Goal: Task Accomplishment & Management: Complete application form

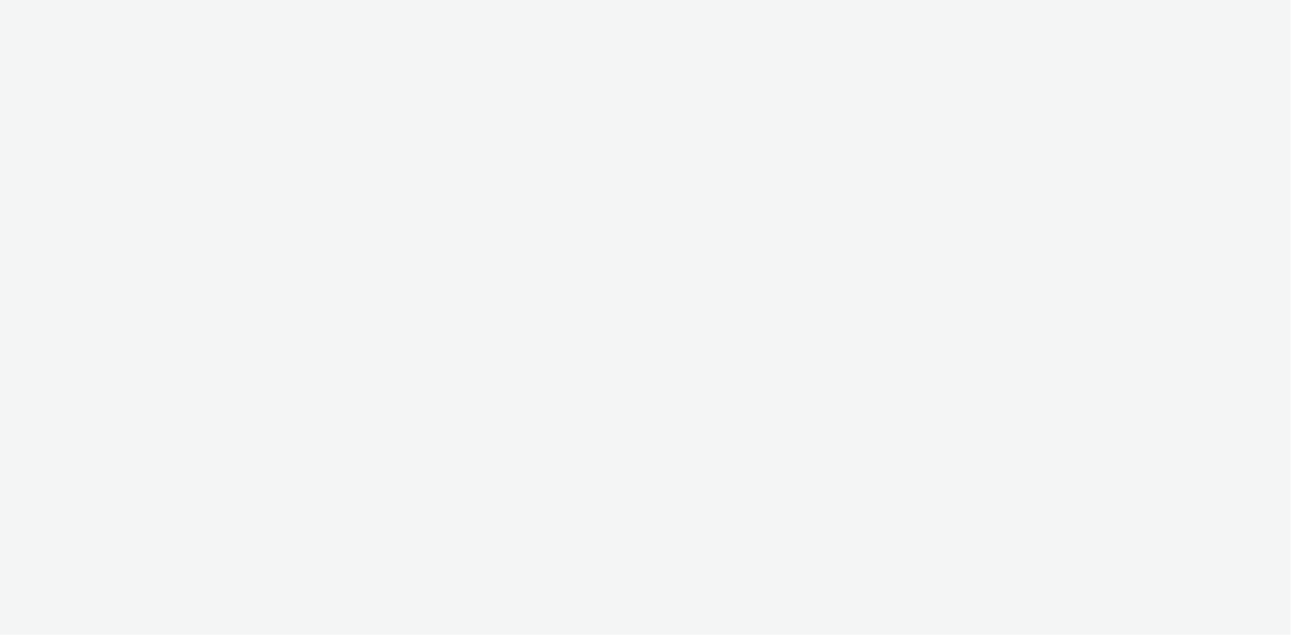
select select "d07aba32-d775-4fed-a722-f10c6504dd64"
select select "f97d6638-e0a1-4f7a-bf46-55015878e29e"
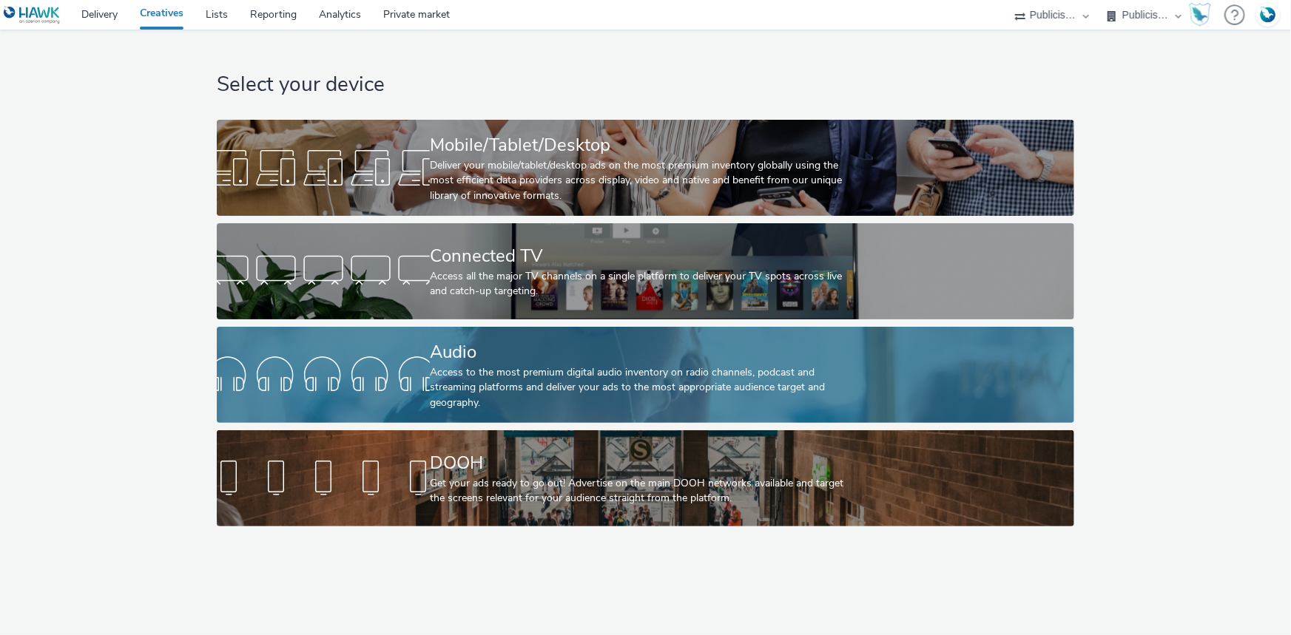
click at [508, 350] on div "Audio" at bounding box center [642, 352] width 425 height 26
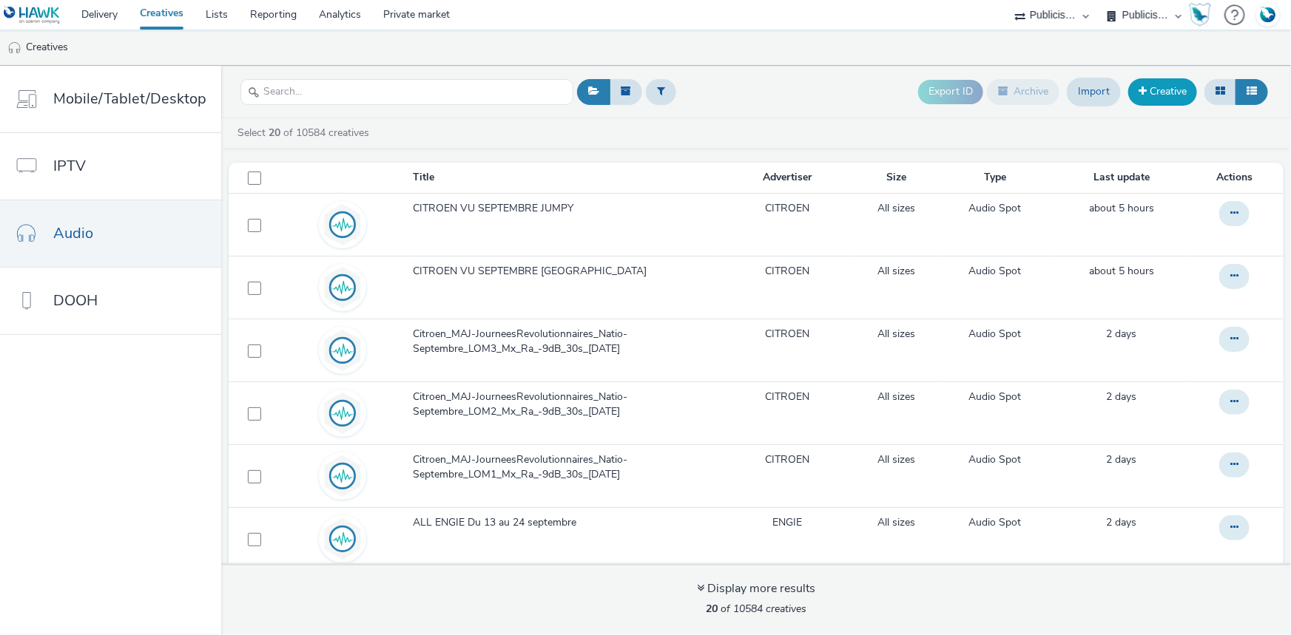
click at [1149, 92] on link "Creative" at bounding box center [1162, 91] width 69 height 27
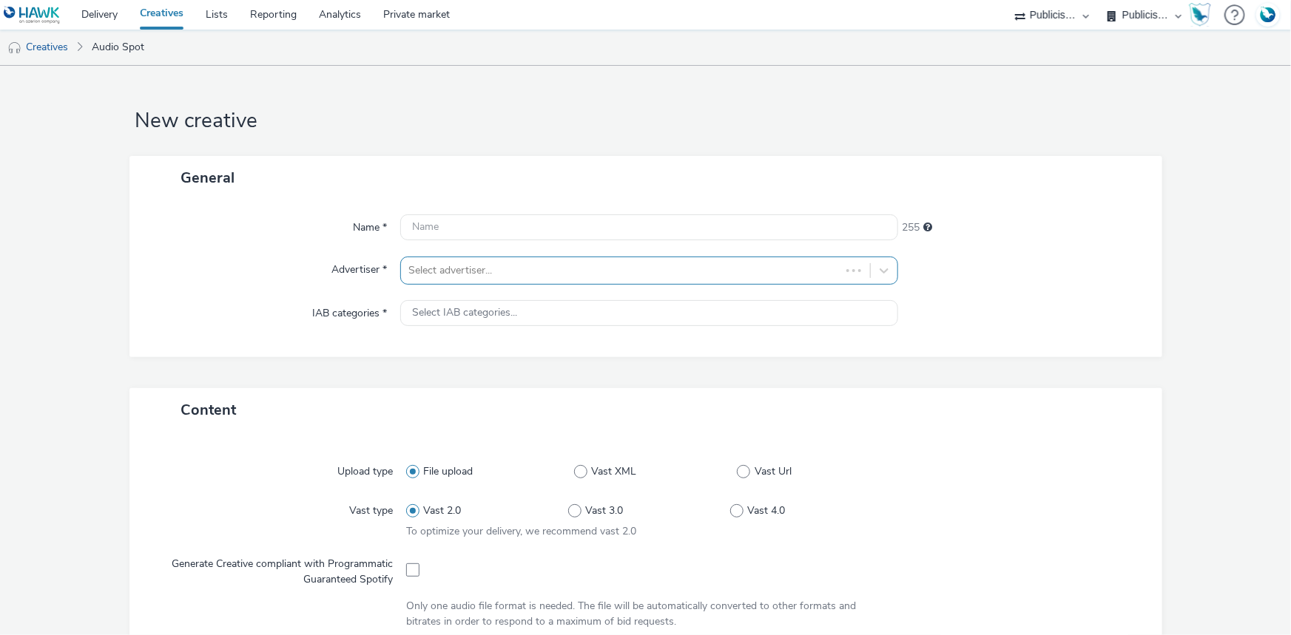
click at [481, 274] on div at bounding box center [620, 271] width 425 height 18
type input "interm"
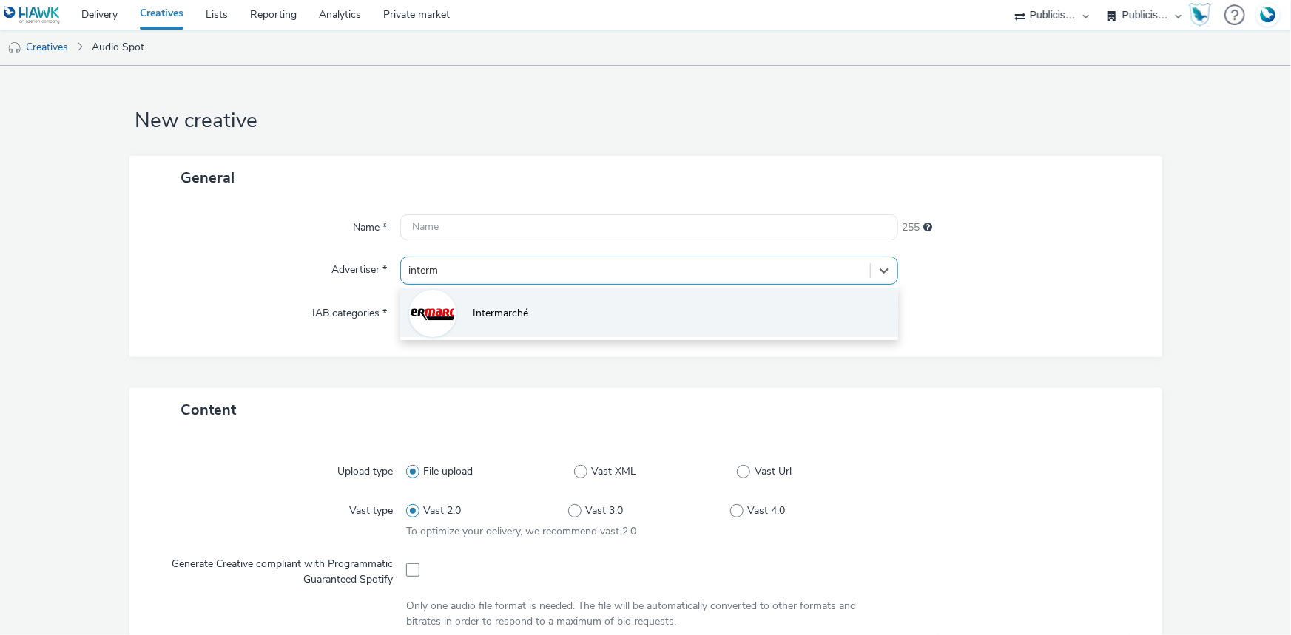
click at [496, 315] on span "Intermarché" at bounding box center [500, 313] width 55 height 15
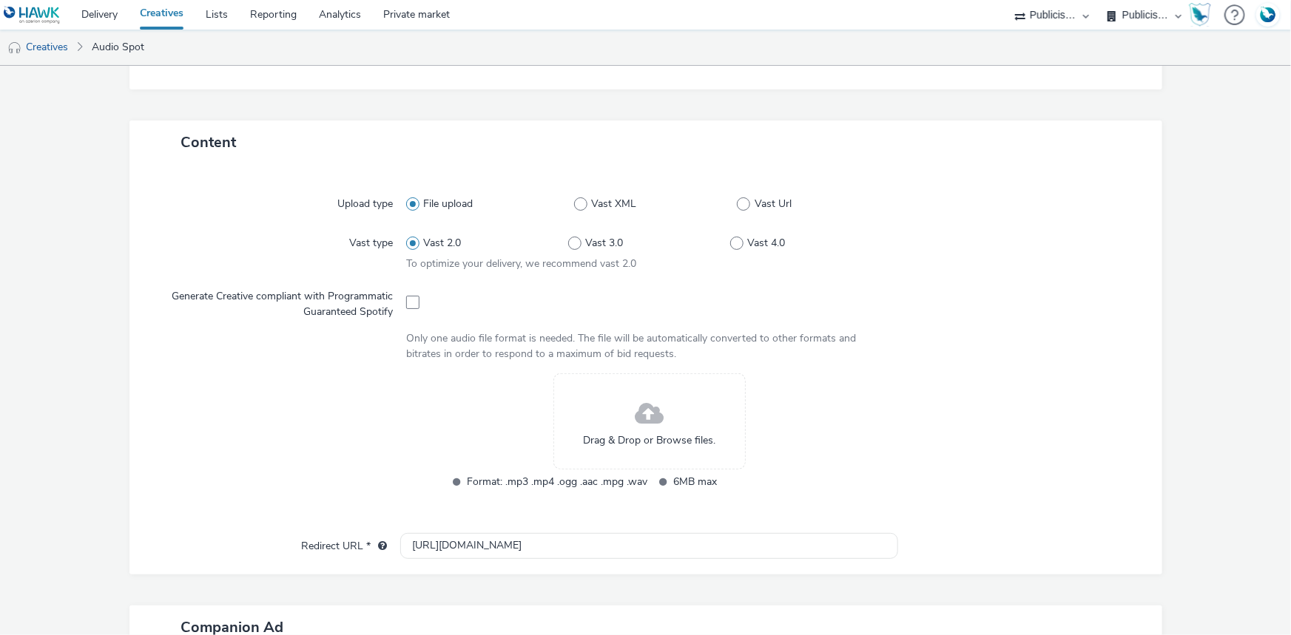
scroll to position [268, 0]
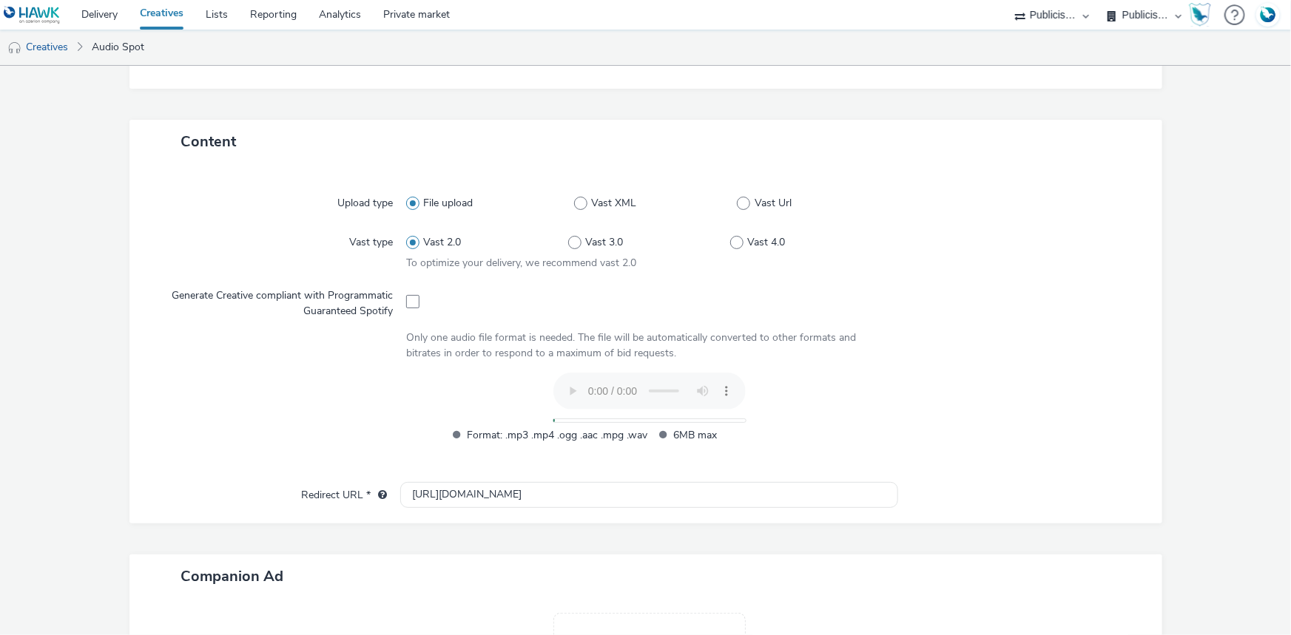
click at [153, 16] on link "Creatives" at bounding box center [162, 15] width 66 height 30
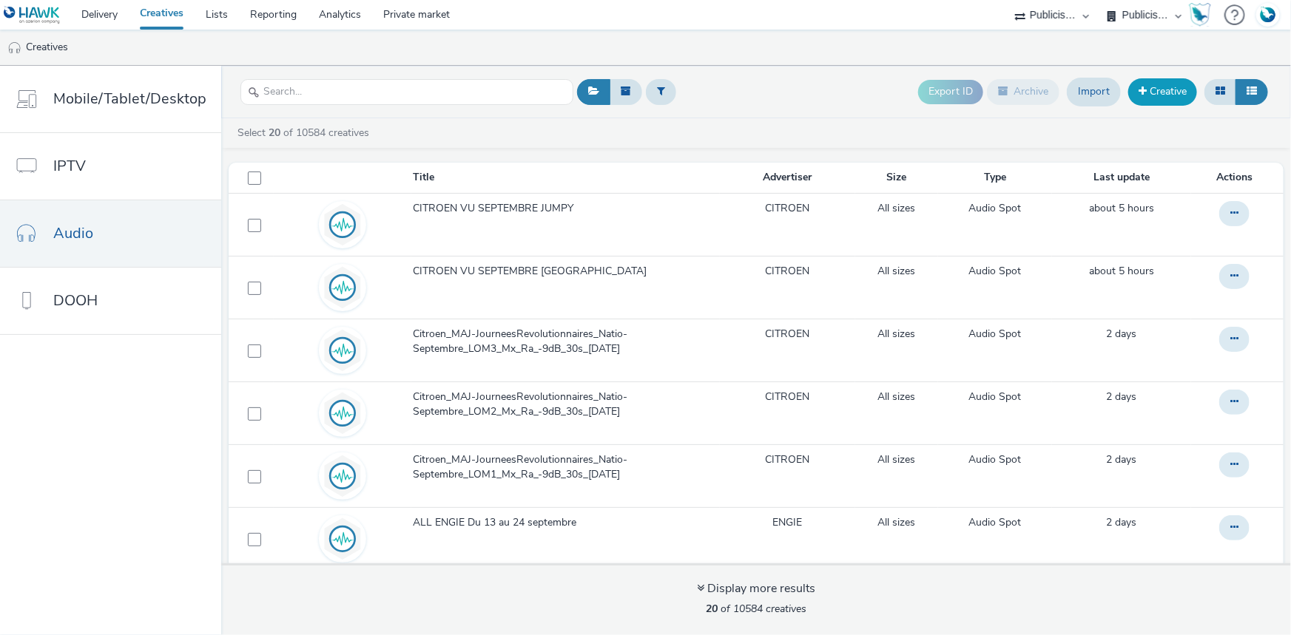
click at [1144, 96] on span at bounding box center [1142, 91] width 8 height 10
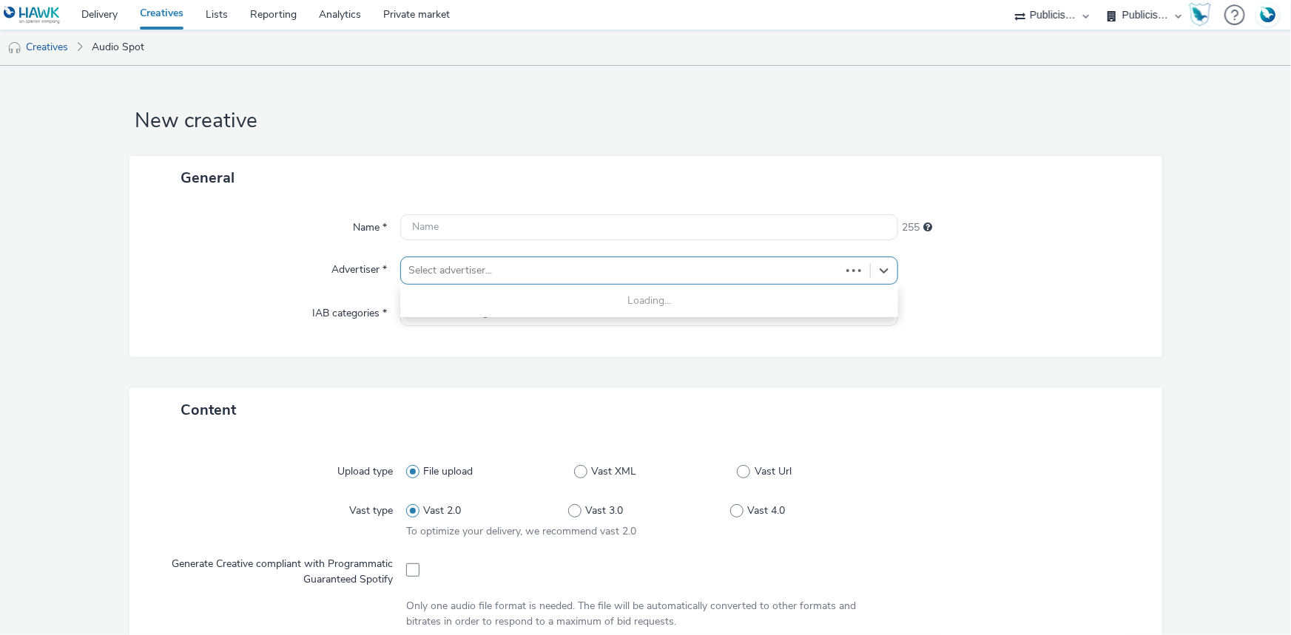
click at [450, 274] on div at bounding box center [620, 271] width 425 height 18
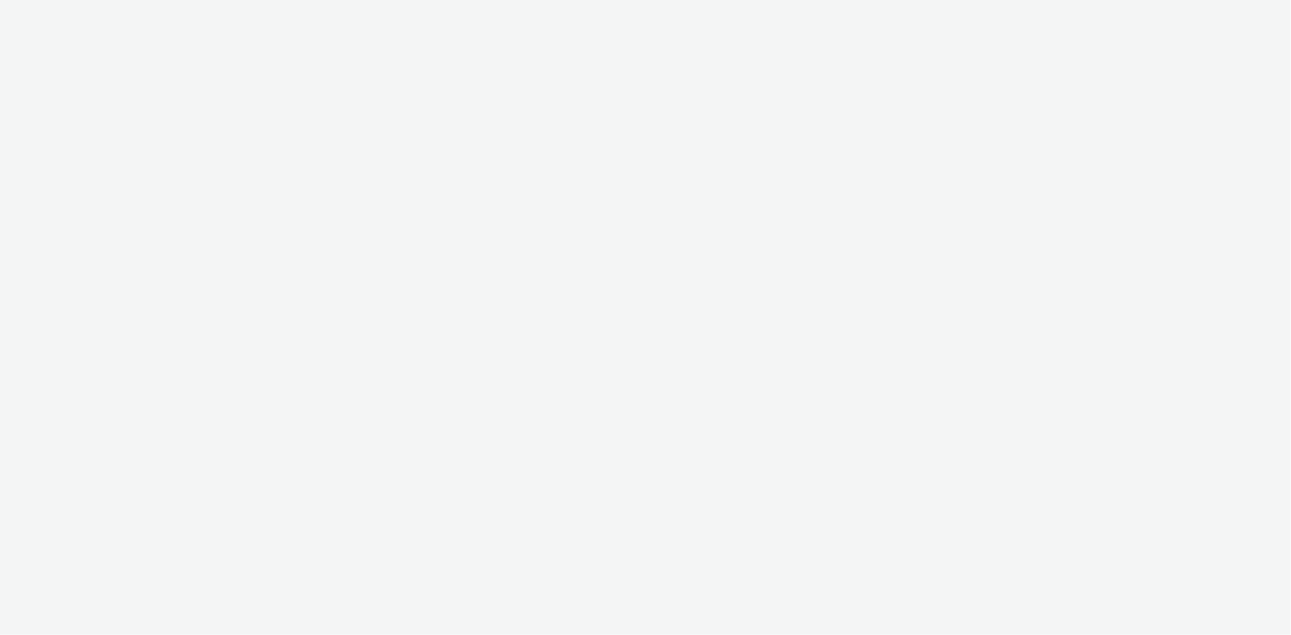
select select "d07aba32-d775-4fed-a722-f10c6504dd64"
select select "f97d6638-e0a1-4f7a-bf46-55015878e29e"
select select "d07aba32-d775-4fed-a722-f10c6504dd64"
select select "f97d6638-e0a1-4f7a-bf46-55015878e29e"
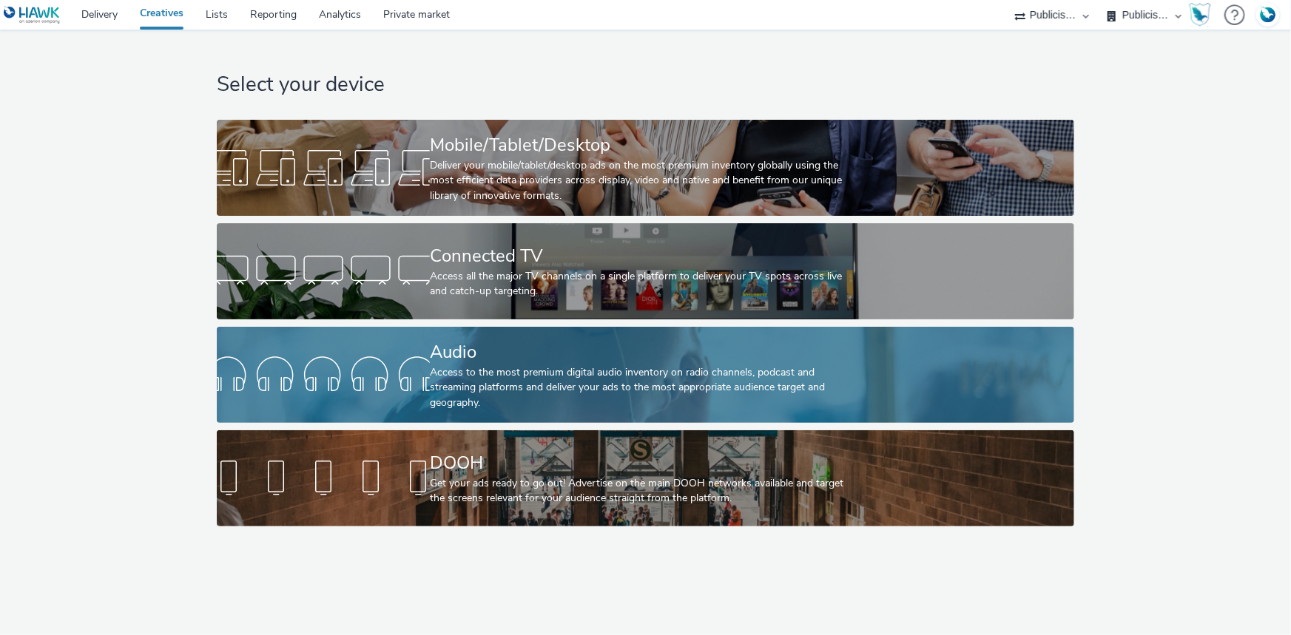
click at [438, 354] on div "Audio" at bounding box center [642, 352] width 425 height 26
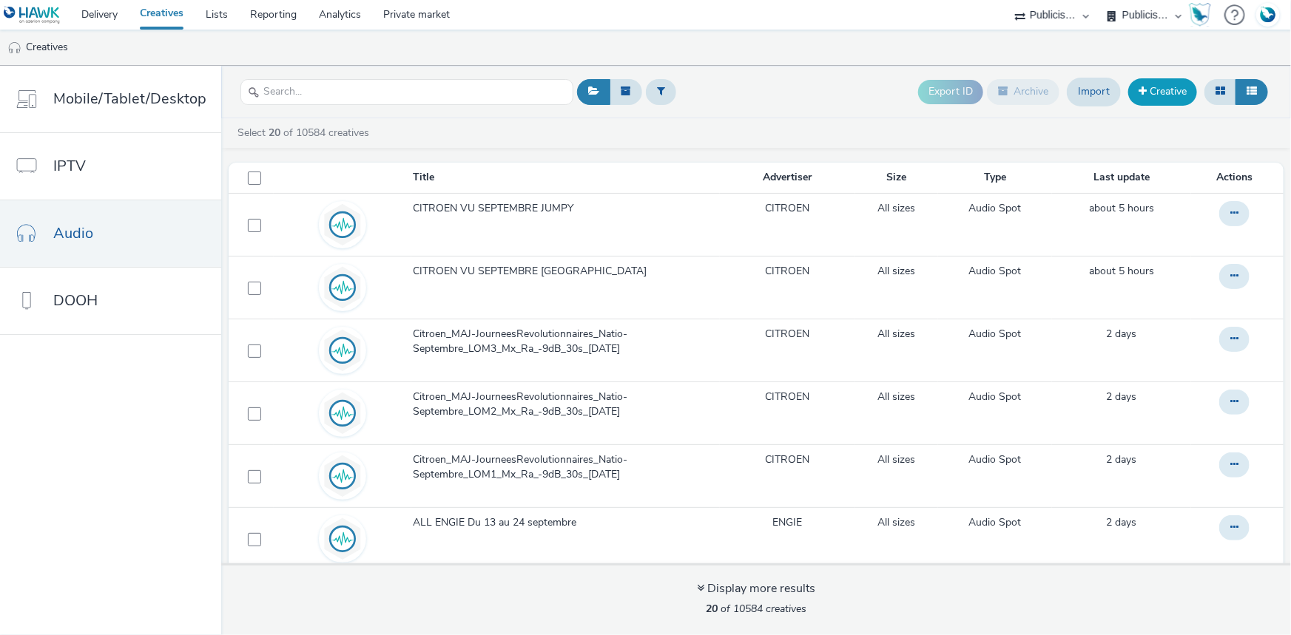
click at [1140, 96] on link "Creative" at bounding box center [1162, 91] width 69 height 27
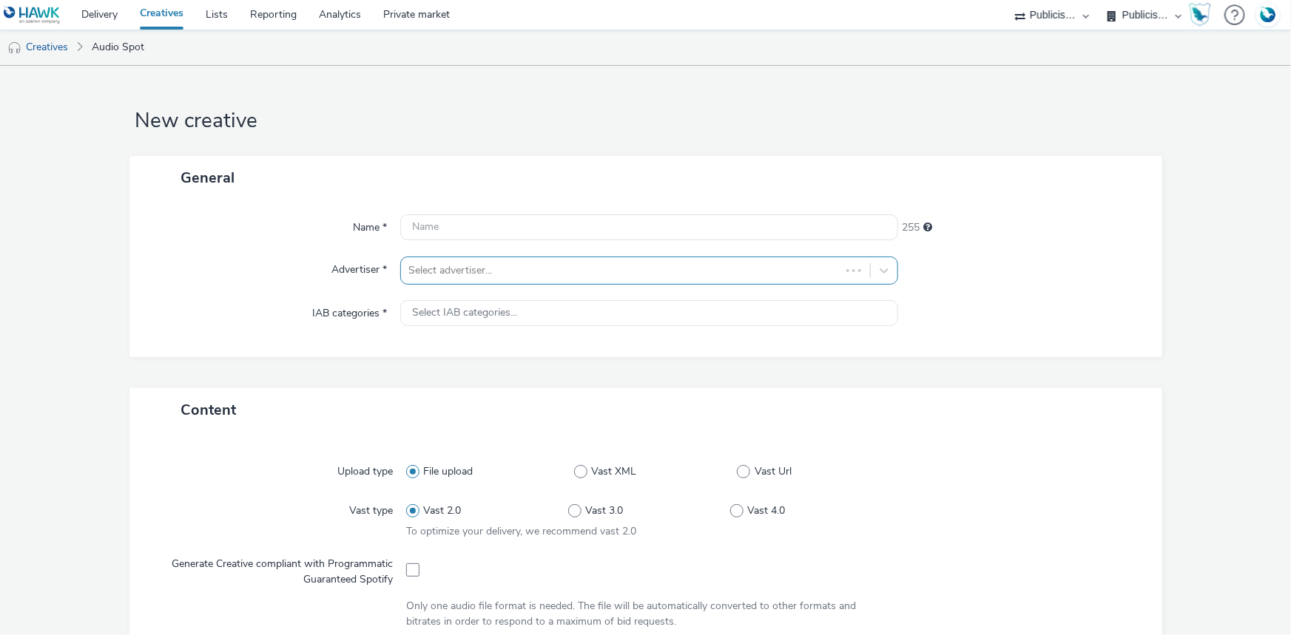
click at [599, 265] on div at bounding box center [620, 271] width 425 height 18
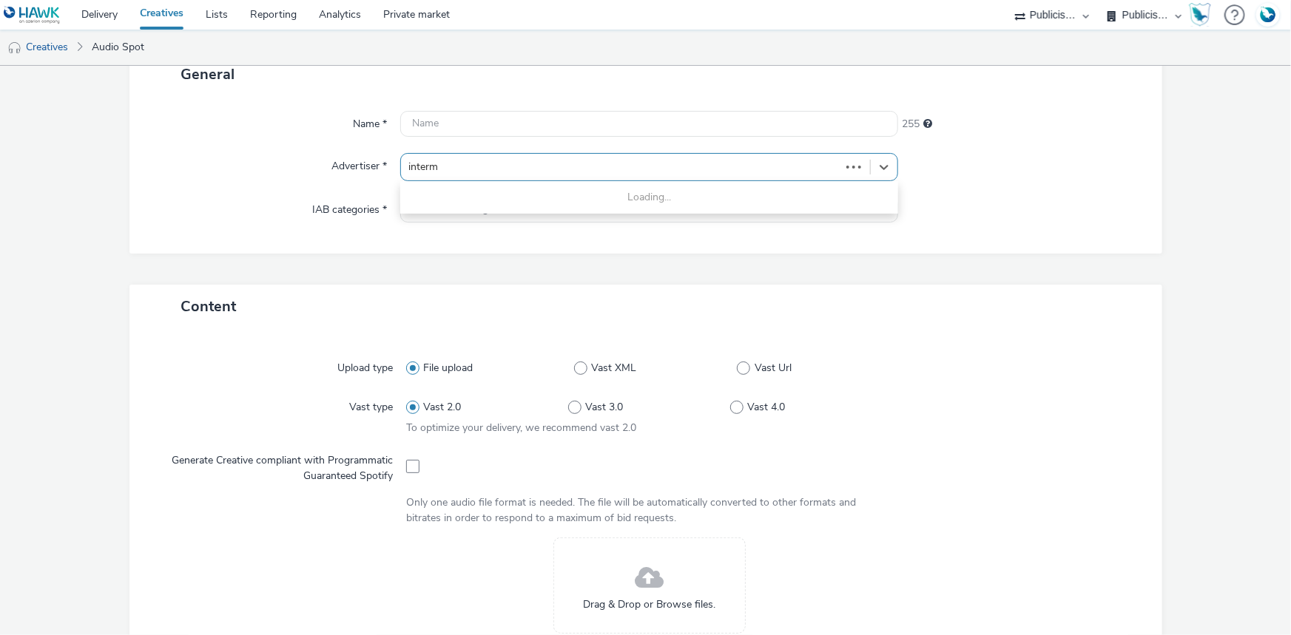
scroll to position [134, 0]
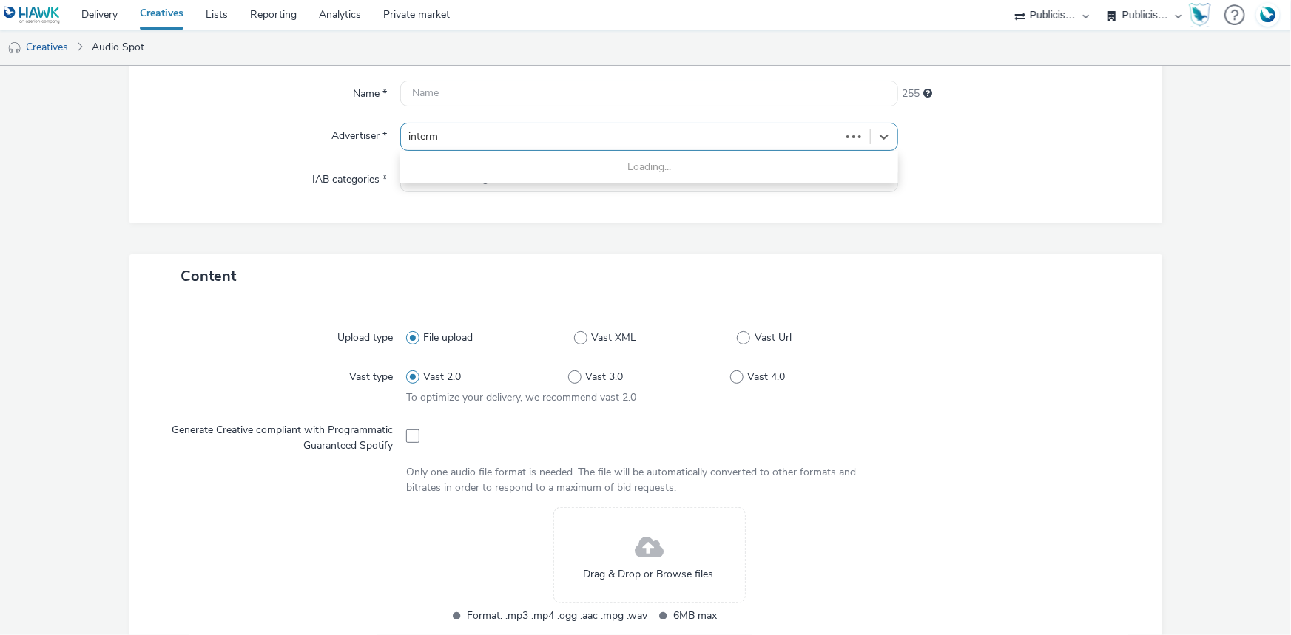
type input "interm"
click at [501, 132] on div at bounding box center [620, 137] width 425 height 18
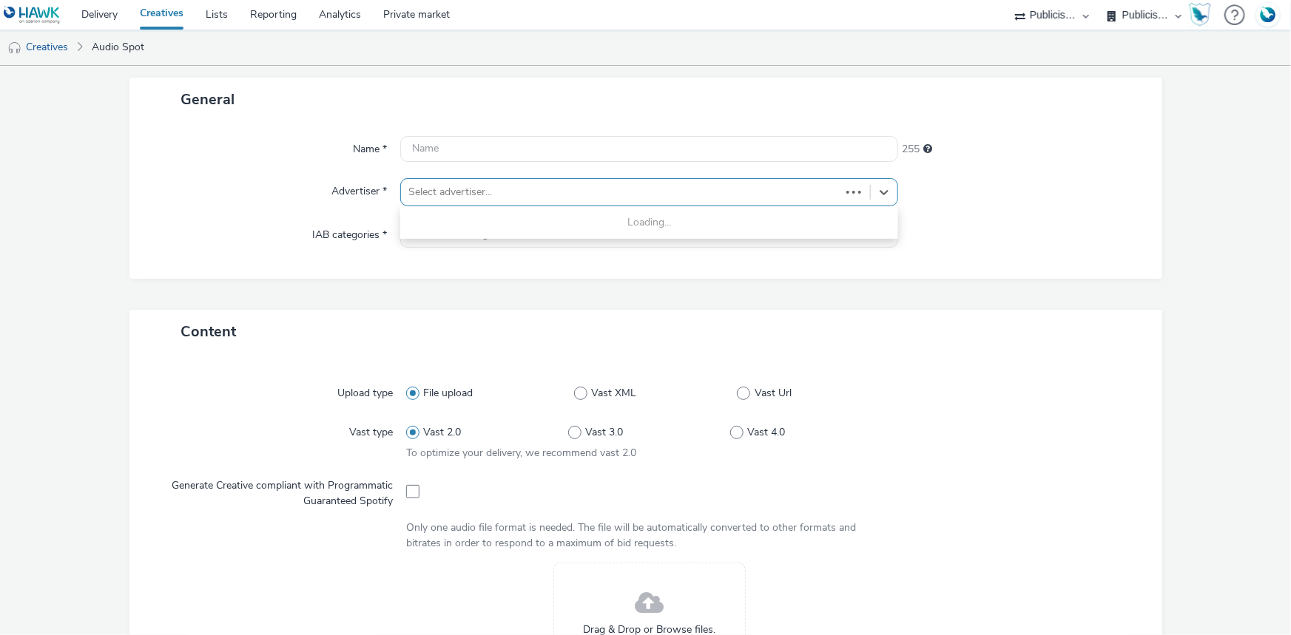
scroll to position [0, 0]
